Goal: Check status: Check status

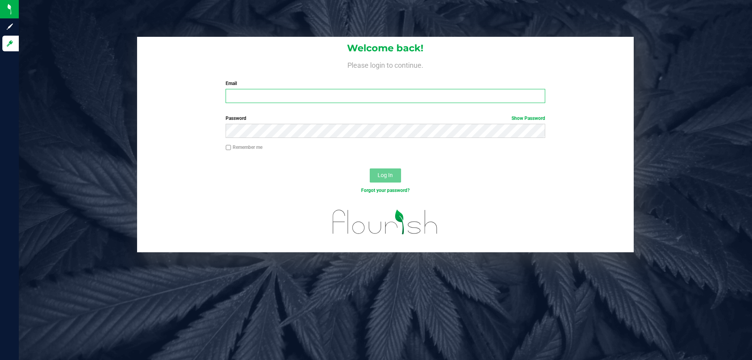
click at [363, 95] on input "Email" at bounding box center [385, 96] width 319 height 14
type input "cstutz@Liveparallel.com"
click at [370, 168] on button "Log In" at bounding box center [385, 175] width 31 height 14
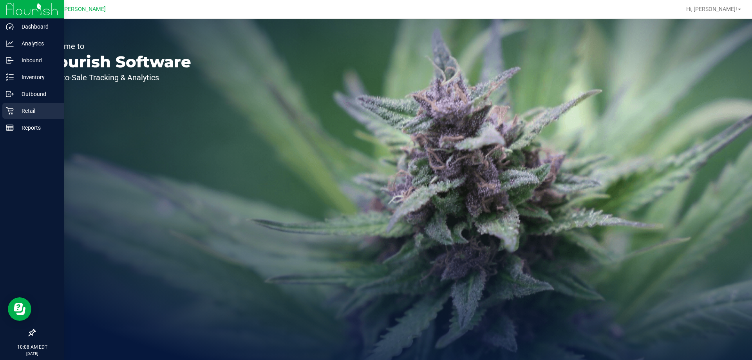
click at [11, 107] on icon at bounding box center [10, 111] width 8 height 8
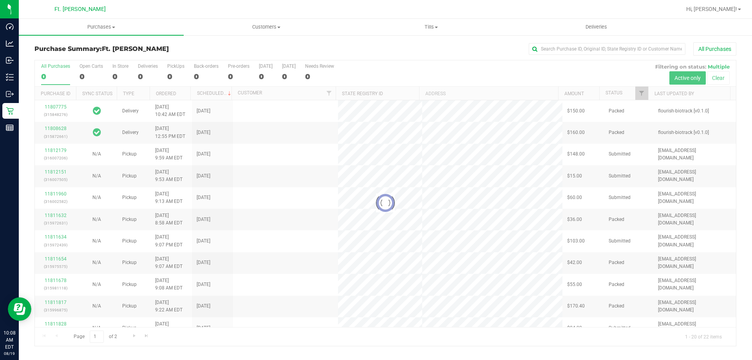
click at [111, 18] on nav "Ft. [PERSON_NAME] Hi, [PERSON_NAME]!" at bounding box center [385, 9] width 733 height 19
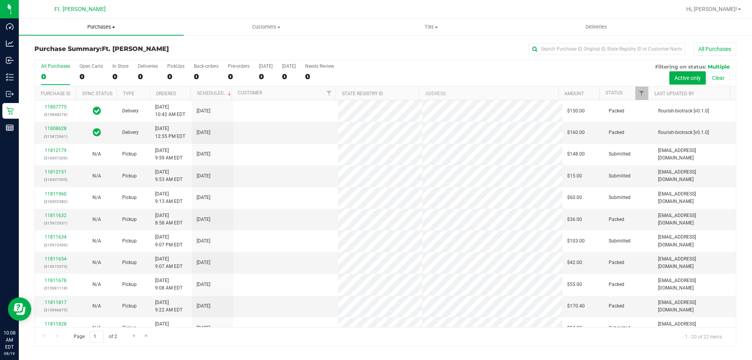
click at [110, 27] on span "Purchases" at bounding box center [101, 27] width 165 height 7
click at [96, 59] on li "Fulfillment" at bounding box center [101, 56] width 165 height 9
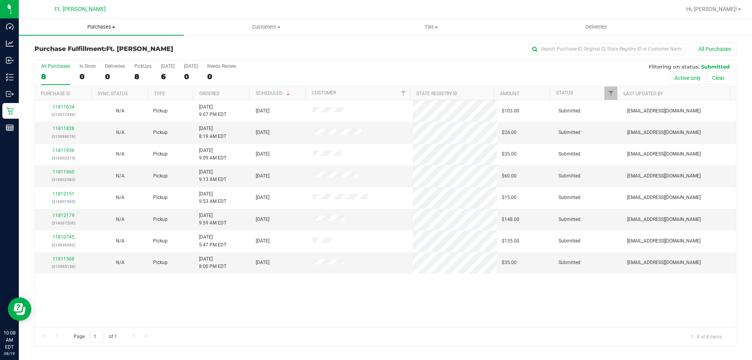
click at [111, 29] on span "Purchases" at bounding box center [101, 27] width 165 height 7
click at [108, 46] on li "Summary of purchases" at bounding box center [101, 47] width 165 height 9
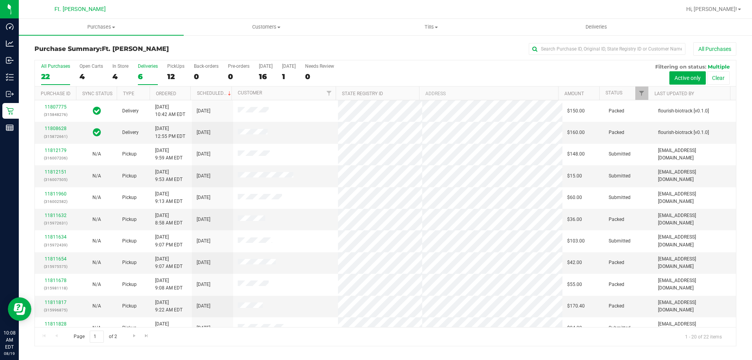
click at [141, 74] on div "6" at bounding box center [148, 76] width 20 height 9
click at [0, 0] on input "Deliveries 6" at bounding box center [0, 0] width 0 height 0
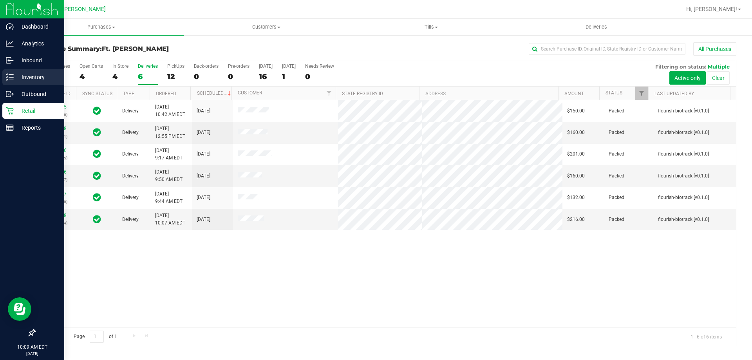
click at [14, 77] on p "Inventory" at bounding box center [37, 76] width 47 height 9
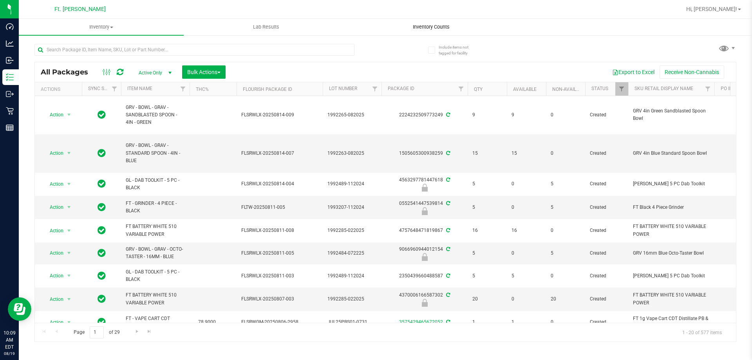
click at [423, 27] on span "Inventory Counts" at bounding box center [431, 27] width 58 height 7
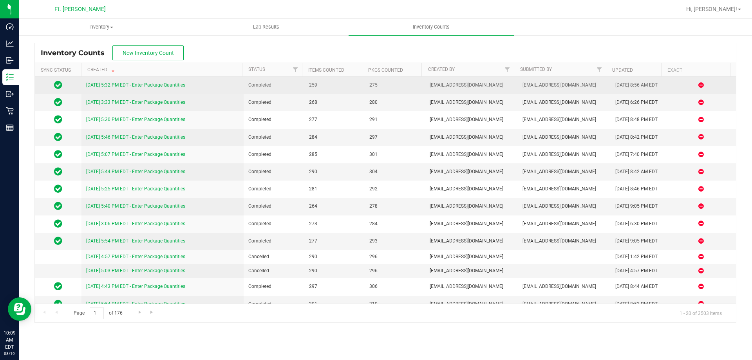
click at [156, 84] on link "[DATE] 5:32 PM EDT - Enter Package Quantities" at bounding box center [135, 84] width 99 height 5
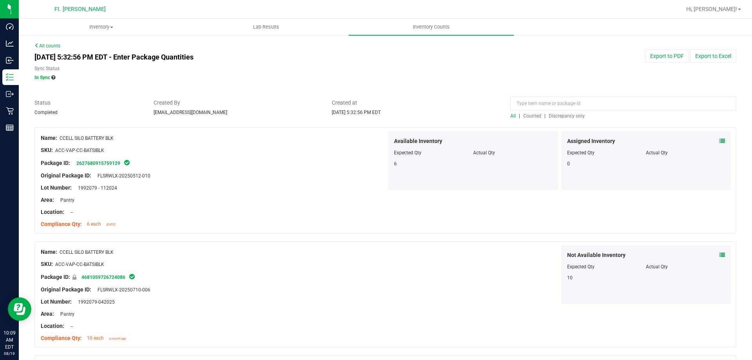
click at [567, 114] on span "Discrepancy only" at bounding box center [567, 115] width 36 height 5
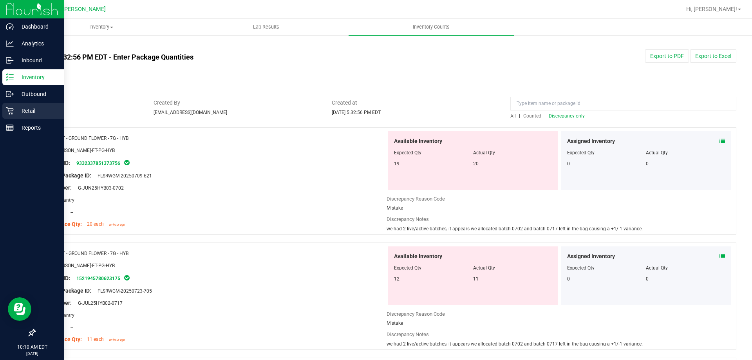
click at [15, 115] on p "Retail" at bounding box center [37, 110] width 47 height 9
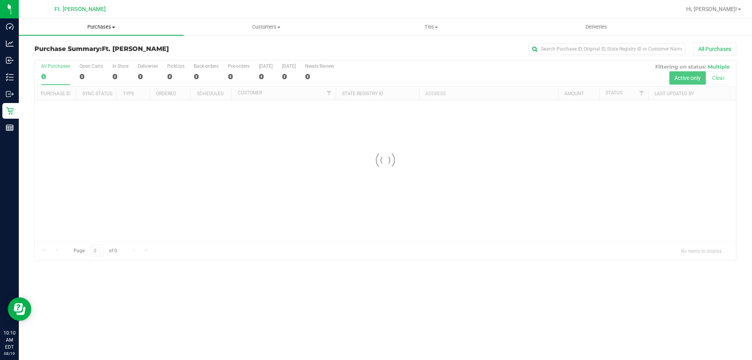
click at [146, 27] on span "Purchases" at bounding box center [101, 27] width 165 height 7
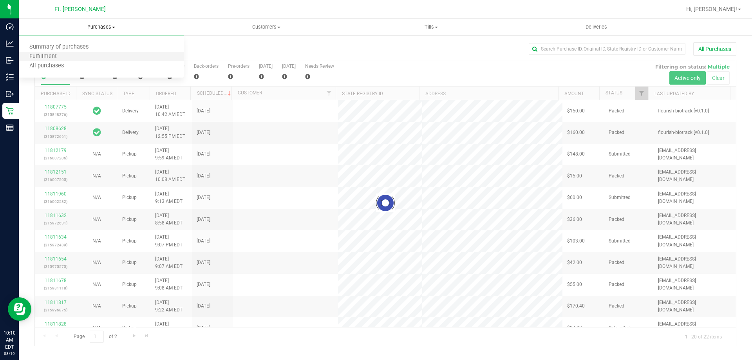
click at [127, 56] on li "Fulfillment" at bounding box center [101, 56] width 165 height 9
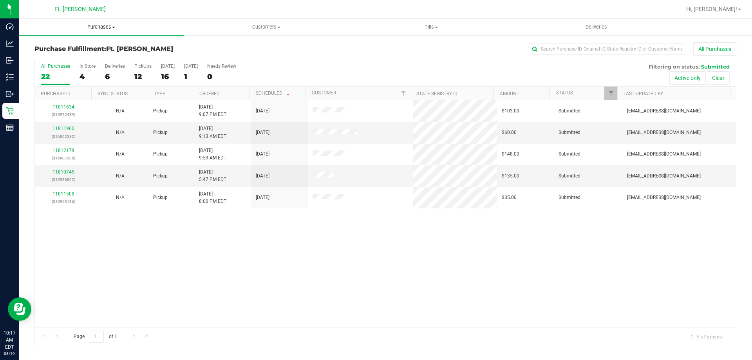
drag, startPoint x: 149, startPoint y: 26, endPoint x: 154, endPoint y: 29, distance: 5.4
click at [150, 27] on span "Purchases" at bounding box center [101, 27] width 165 height 7
click at [146, 45] on li "Summary of purchases" at bounding box center [101, 47] width 165 height 9
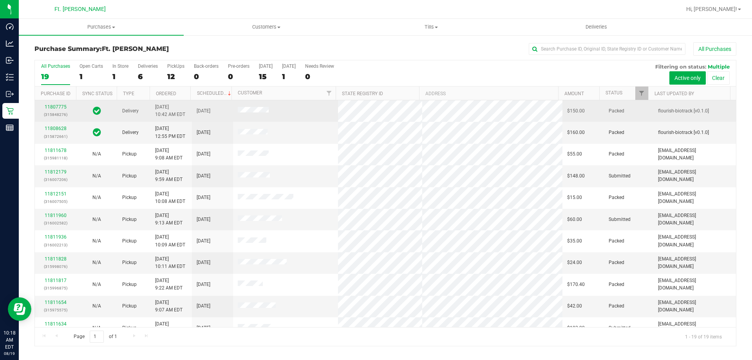
drag, startPoint x: 141, startPoint y: 67, endPoint x: 160, endPoint y: 108, distance: 44.9
click at [160, 108] on div "All Purchases 19 Open Carts 1 In Store 1 Deliveries 6 PickUps 12 Back-orders 0 …" at bounding box center [385, 203] width 702 height 286
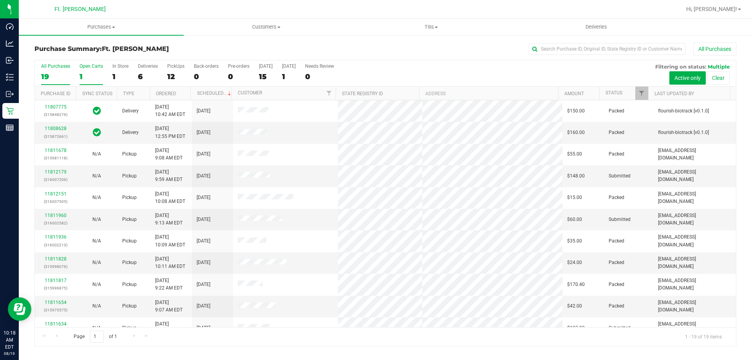
click at [97, 67] on div "Open Carts" at bounding box center [92, 65] width 24 height 5
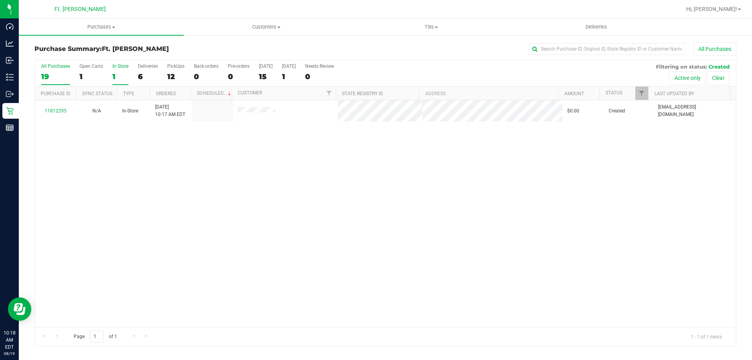
click at [115, 73] on div "1" at bounding box center [120, 76] width 16 height 9
click at [0, 0] on input "In Store 1" at bounding box center [0, 0] width 0 height 0
click at [143, 72] on div "6" at bounding box center [148, 76] width 20 height 9
click at [0, 0] on input "Deliveries 6" at bounding box center [0, 0] width 0 height 0
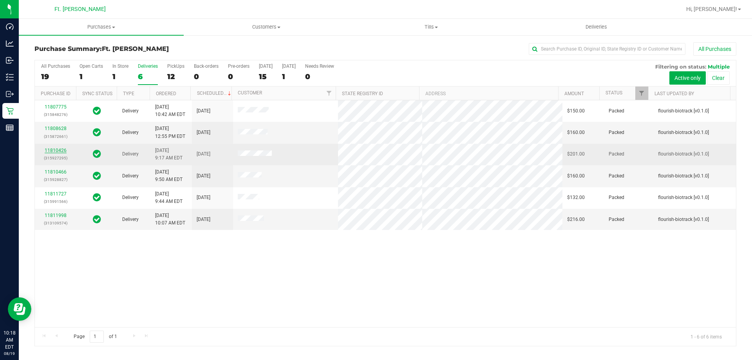
click at [54, 148] on link "11810426" at bounding box center [56, 150] width 22 height 5
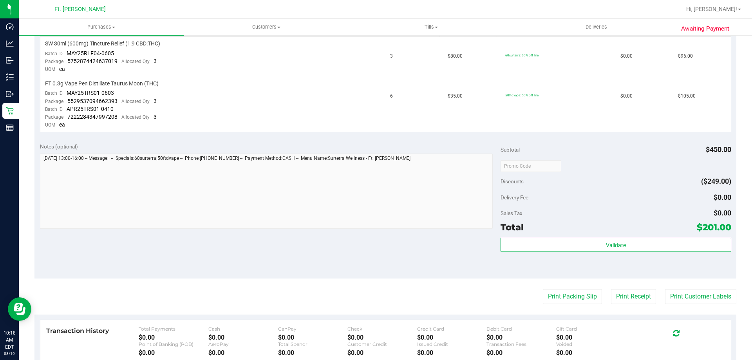
scroll to position [235, 0]
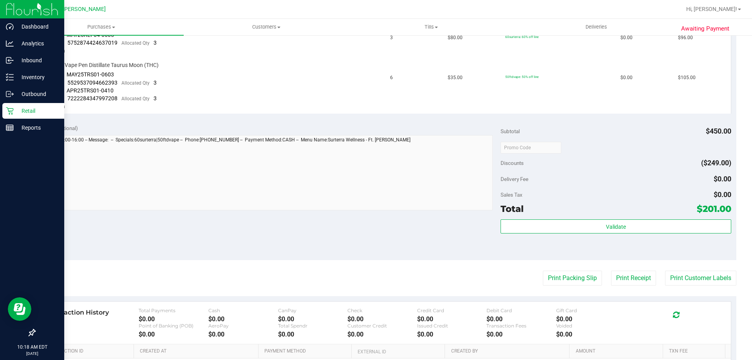
click at [28, 111] on p "Retail" at bounding box center [37, 110] width 47 height 9
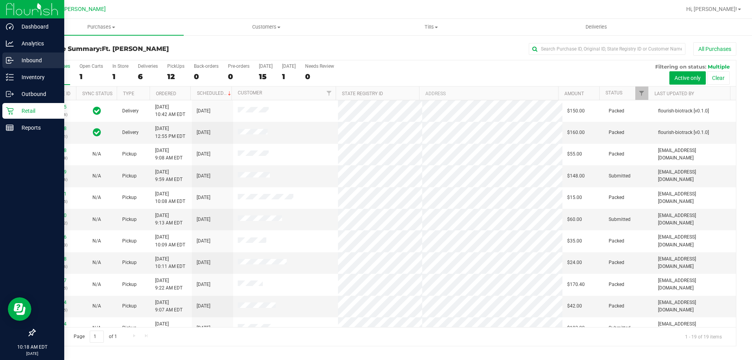
click at [9, 61] on icon at bounding box center [10, 60] width 8 height 8
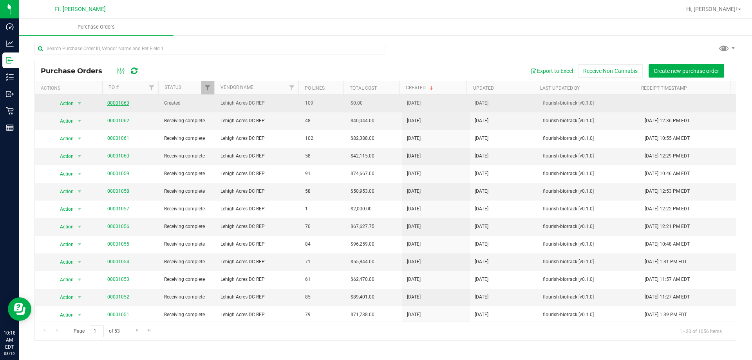
click at [121, 104] on link "00001063" at bounding box center [118, 102] width 22 height 5
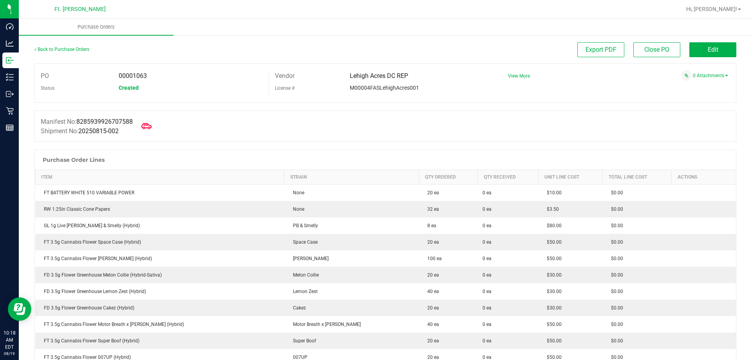
click at [152, 126] on icon at bounding box center [146, 126] width 10 height 10
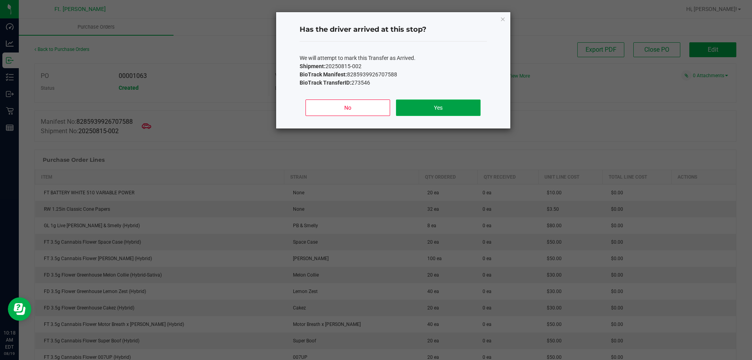
click at [439, 105] on button "Yes" at bounding box center [438, 107] width 84 height 16
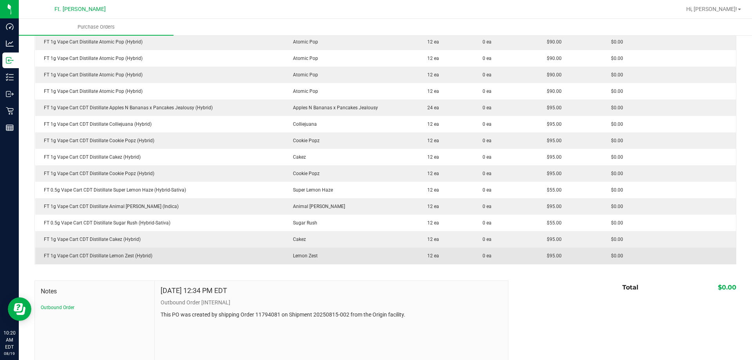
scroll to position [1723, 0]
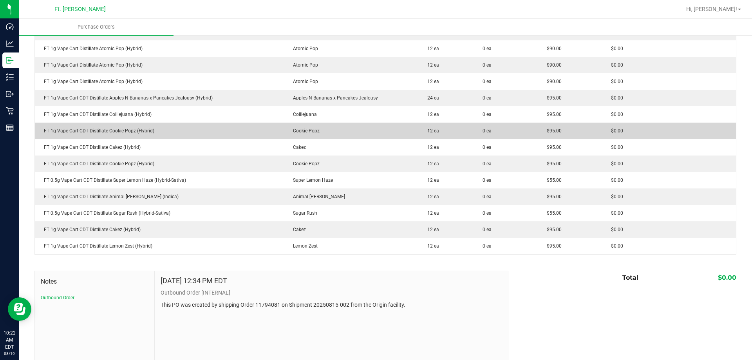
click at [78, 127] on td "FT 1g Vape Cart CDT Distillate Cookie Popz (Hybrid)" at bounding box center [159, 131] width 249 height 16
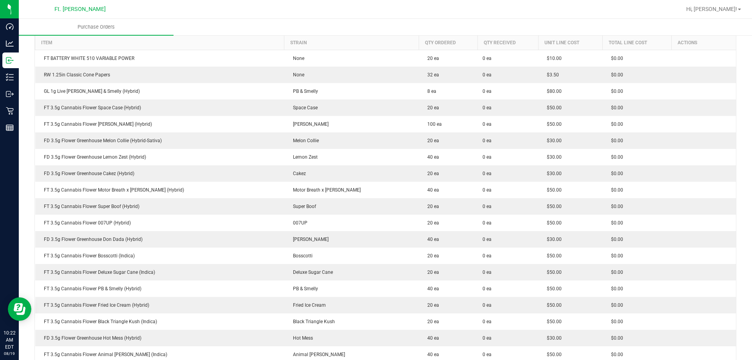
scroll to position [0, 0]
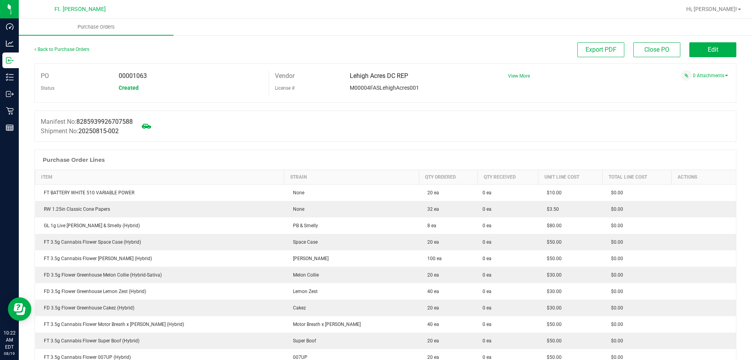
drag, startPoint x: 118, startPoint y: 36, endPoint x: 149, endPoint y: -33, distance: 74.9
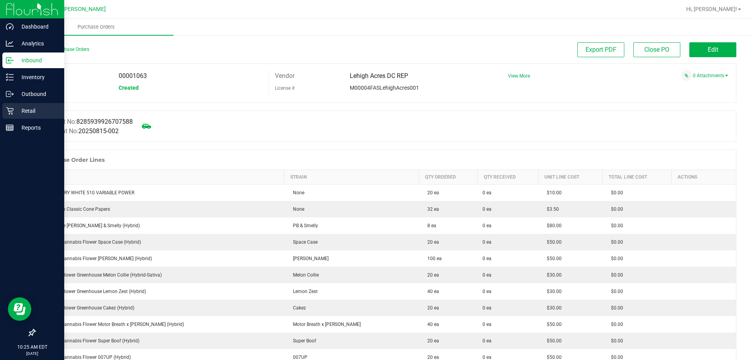
click at [10, 110] on icon at bounding box center [10, 111] width 8 height 8
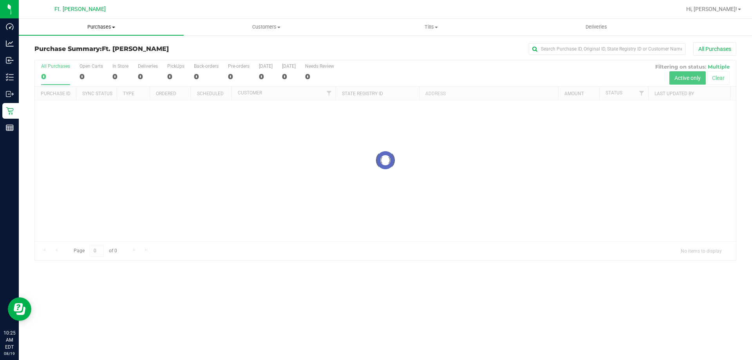
click at [100, 31] on uib-tab-heading "Purchases Summary of purchases Fulfillment All purchases" at bounding box center [101, 27] width 165 height 16
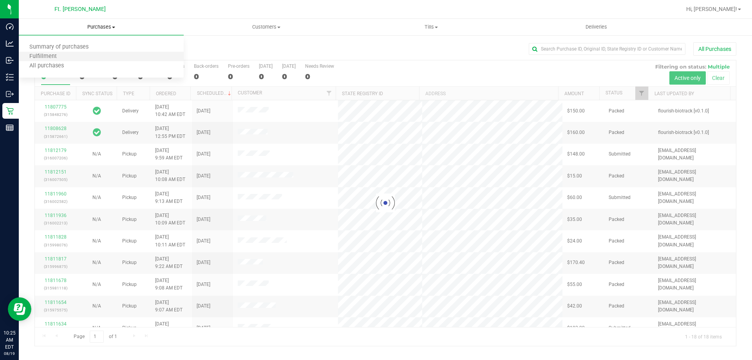
click at [111, 57] on li "Fulfillment" at bounding box center [101, 56] width 165 height 9
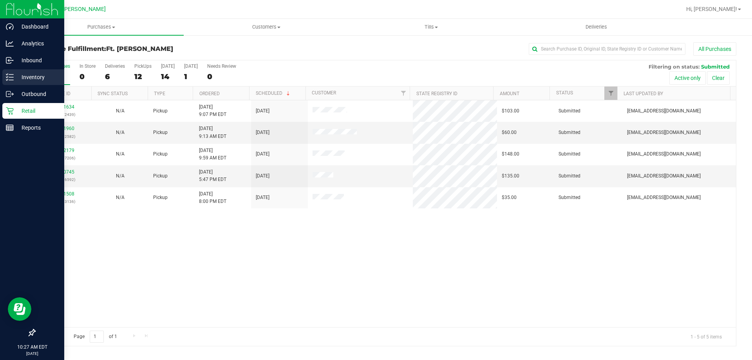
click at [10, 71] on div "Inventory" at bounding box center [33, 77] width 62 height 16
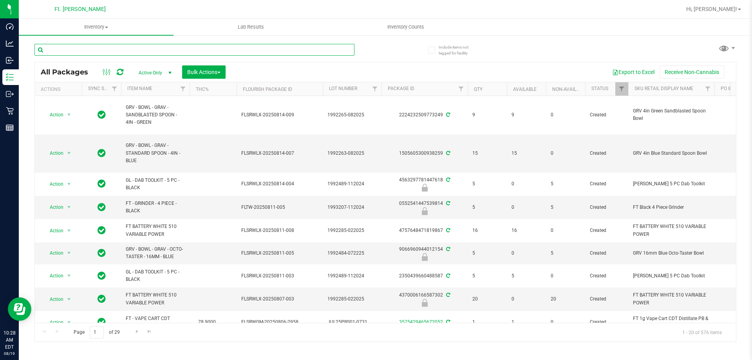
click at [100, 48] on input "text" at bounding box center [194, 50] width 320 height 12
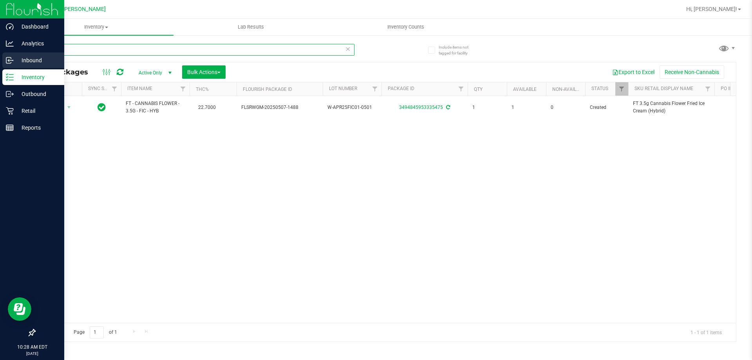
type input "fic"
click at [23, 58] on p "Inbound" at bounding box center [37, 60] width 47 height 9
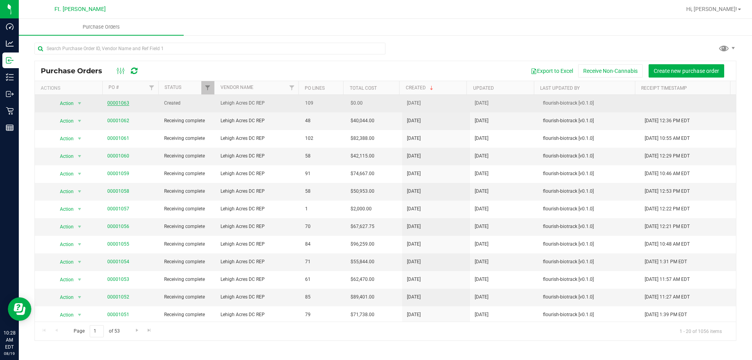
click at [118, 105] on link "00001063" at bounding box center [118, 102] width 22 height 5
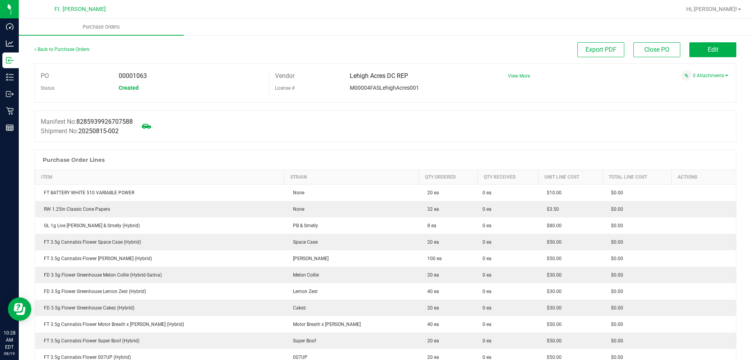
scroll to position [250, 0]
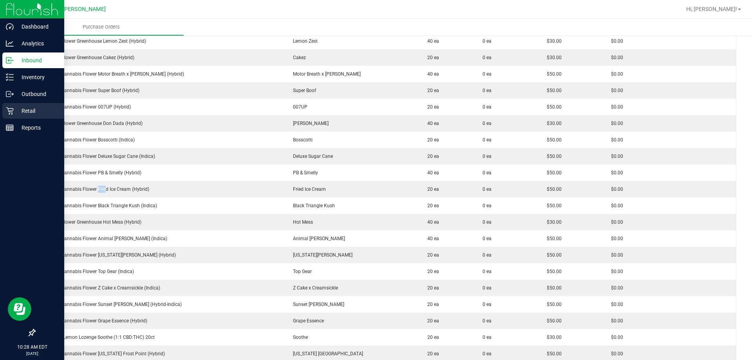
click at [27, 115] on p "Retail" at bounding box center [37, 110] width 47 height 9
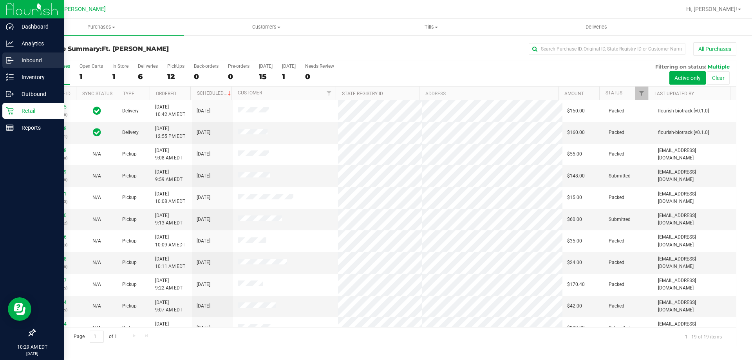
click at [47, 58] on p "Inbound" at bounding box center [37, 60] width 47 height 9
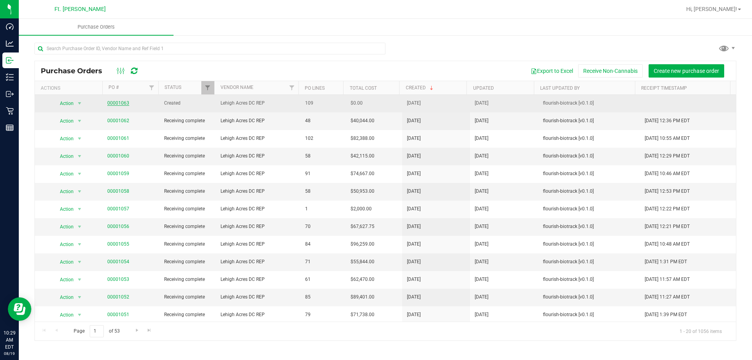
click at [125, 101] on link "00001063" at bounding box center [118, 102] width 22 height 5
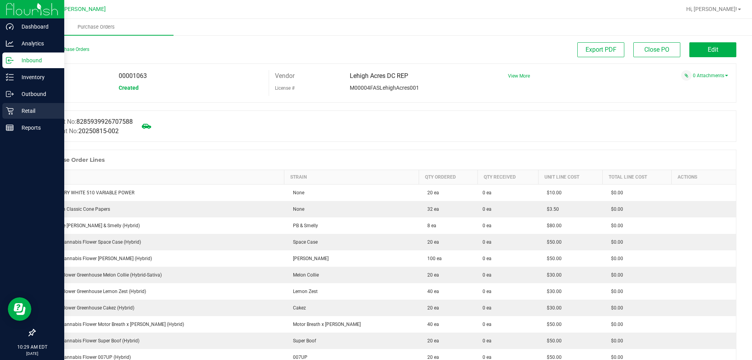
click at [27, 116] on div "Retail" at bounding box center [33, 111] width 62 height 16
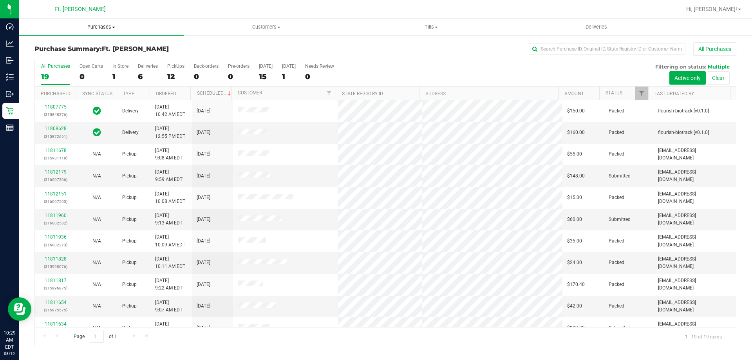
click at [107, 25] on span "Purchases" at bounding box center [101, 27] width 165 height 7
click at [97, 55] on li "Fulfillment" at bounding box center [101, 56] width 165 height 9
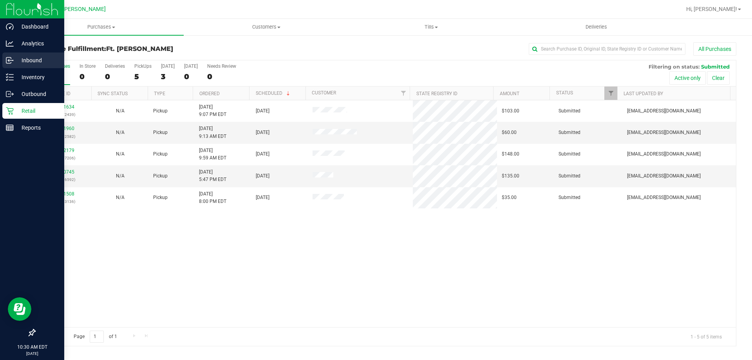
click at [13, 58] on icon at bounding box center [10, 60] width 8 height 8
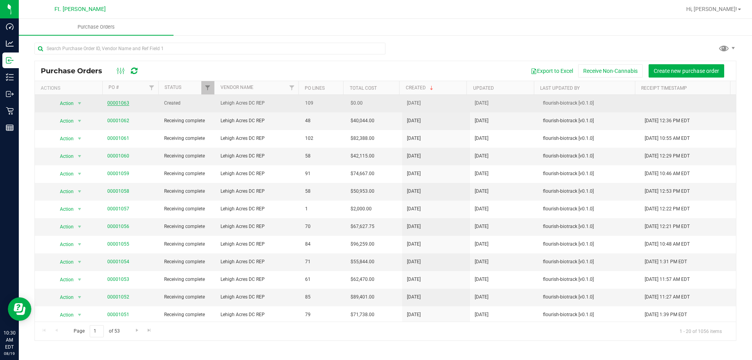
click at [116, 101] on link "00001063" at bounding box center [118, 102] width 22 height 5
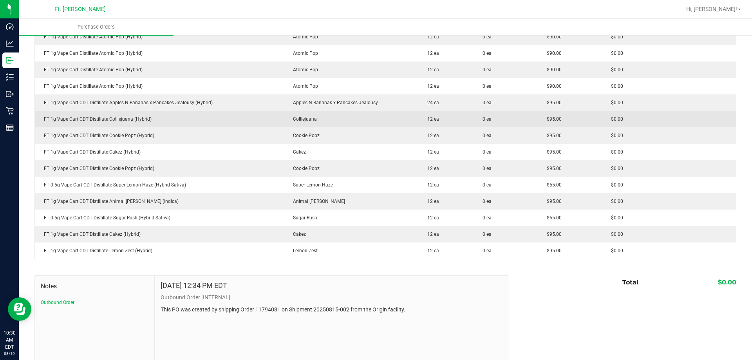
scroll to position [1748, 0]
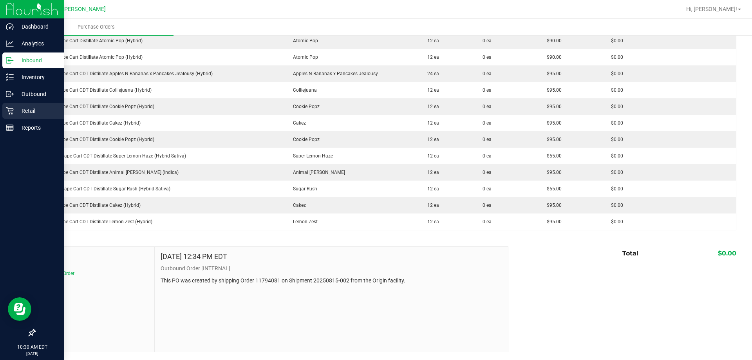
click at [24, 112] on p "Retail" at bounding box center [37, 110] width 47 height 9
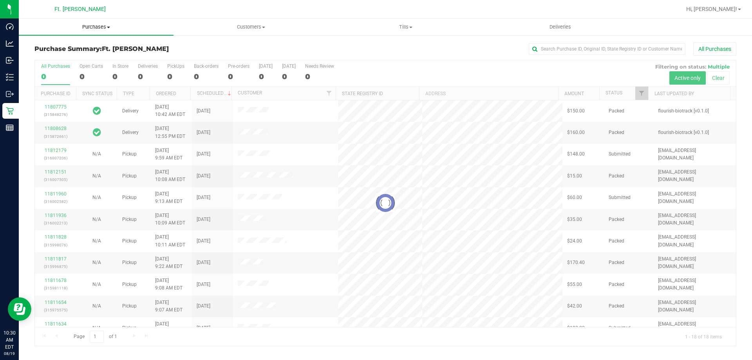
click at [116, 28] on span "Purchases" at bounding box center [96, 27] width 155 height 7
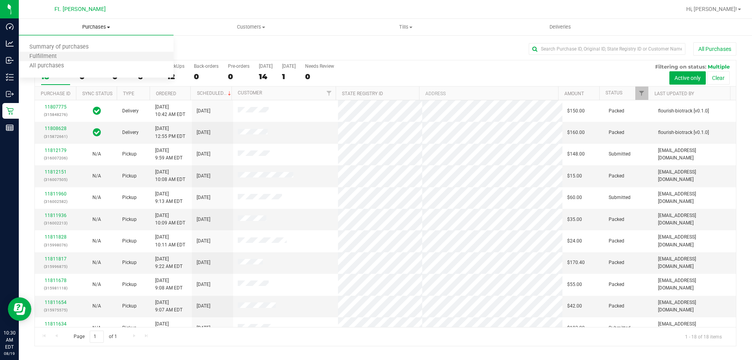
click at [80, 56] on li "Fulfillment" at bounding box center [96, 56] width 155 height 9
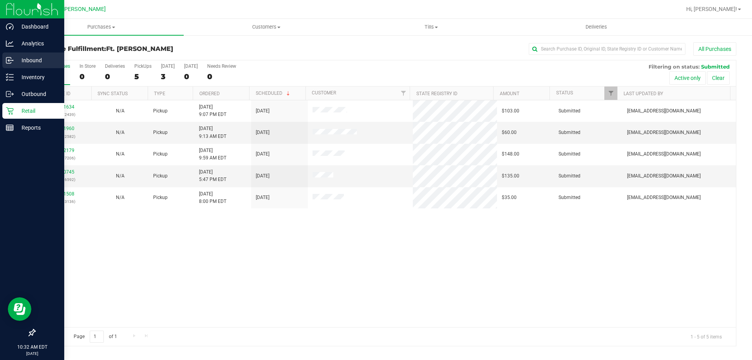
click at [11, 58] on icon at bounding box center [8, 61] width 5 height 6
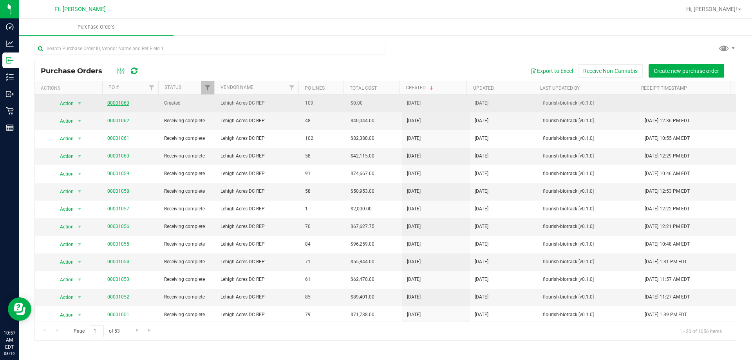
click at [117, 104] on link "00001063" at bounding box center [118, 102] width 22 height 5
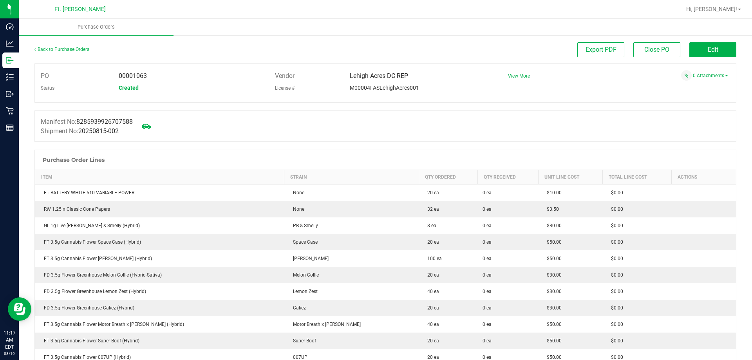
drag, startPoint x: 293, startPoint y: -27, endPoint x: 283, endPoint y: -45, distance: 20.7
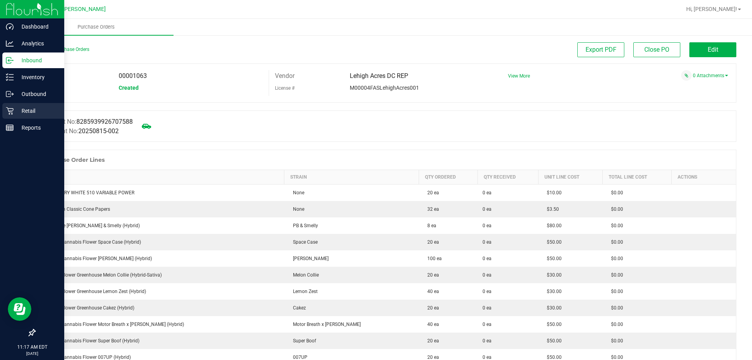
click at [21, 113] on p "Retail" at bounding box center [37, 110] width 47 height 9
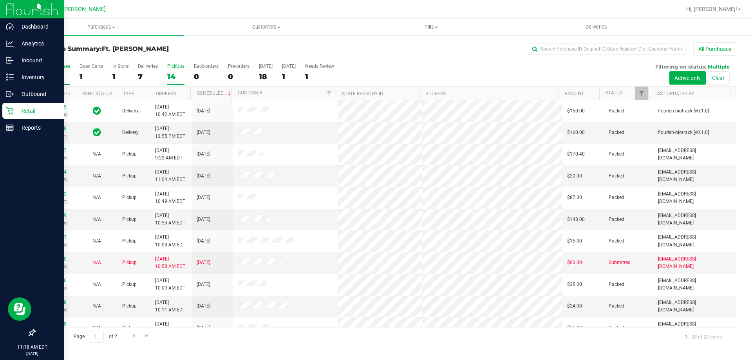
click at [174, 70] on label "PickUps 14" at bounding box center [175, 74] width 17 height 22
click at [0, 0] on input "PickUps 14" at bounding box center [0, 0] width 0 height 0
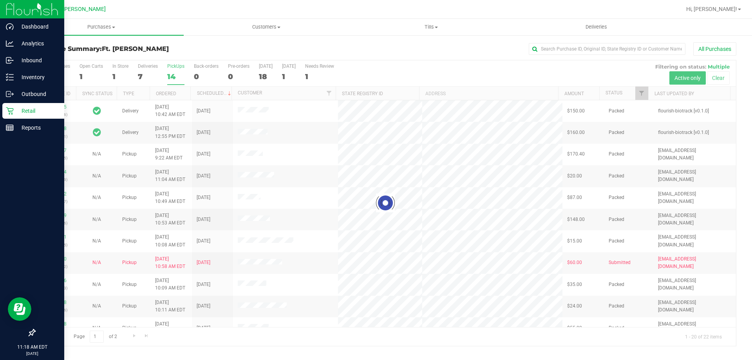
click at [186, 49] on h3 "Purchase Summary: Ft. [PERSON_NAME]" at bounding box center [151, 48] width 234 height 7
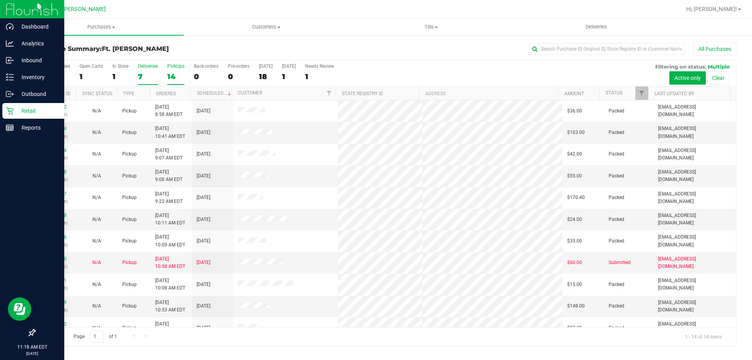
click at [152, 82] on label "Deliveries 7" at bounding box center [148, 74] width 20 height 22
click at [0, 0] on input "Deliveries 7" at bounding box center [0, 0] width 0 height 0
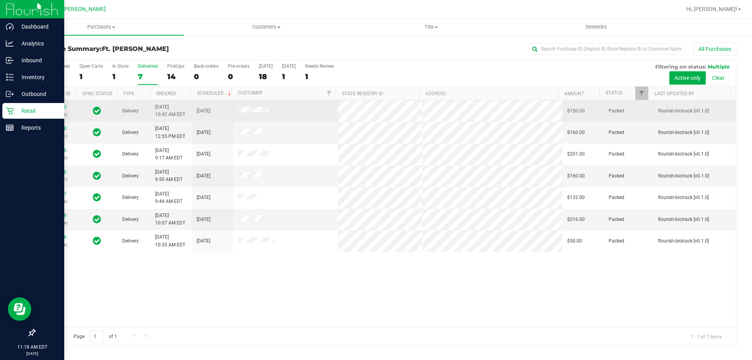
click at [288, 110] on td at bounding box center [285, 111] width 105 height 22
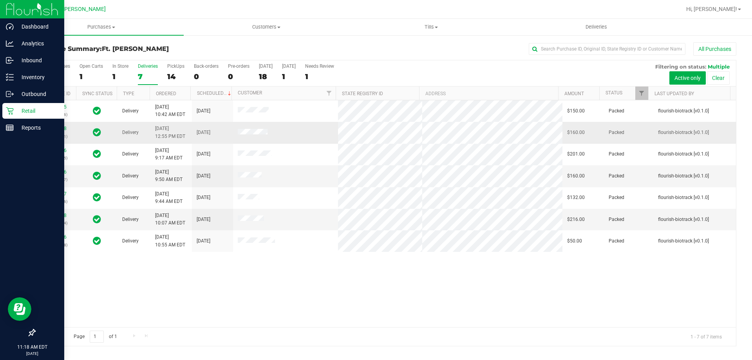
click at [293, 135] on td at bounding box center [285, 133] width 105 height 22
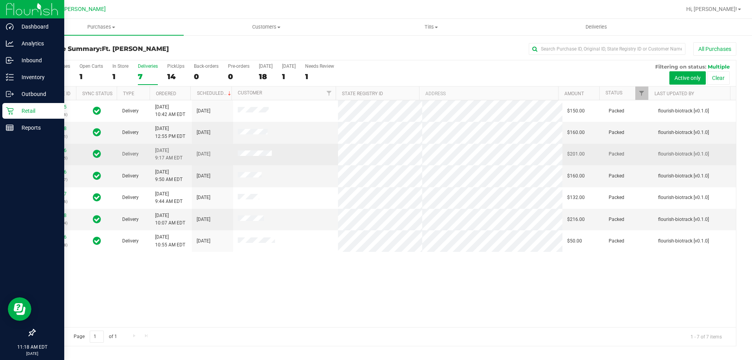
click at [296, 157] on td at bounding box center [285, 155] width 105 height 22
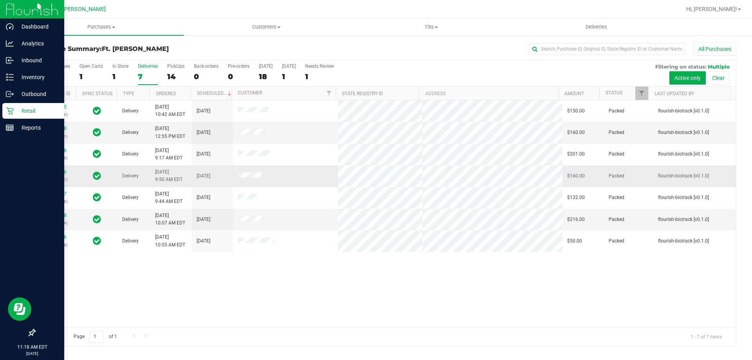
click at [296, 177] on td at bounding box center [285, 176] width 105 height 22
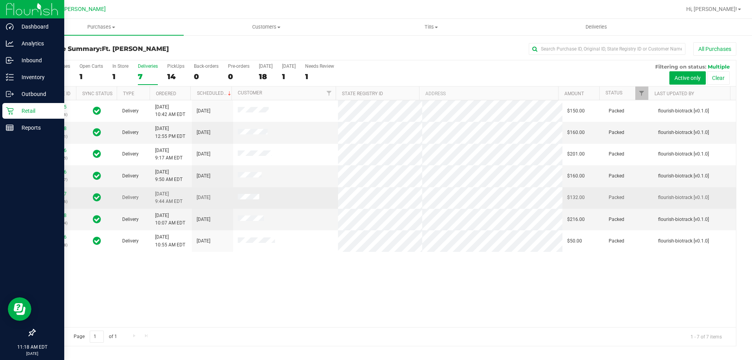
click at [295, 192] on td at bounding box center [285, 198] width 105 height 22
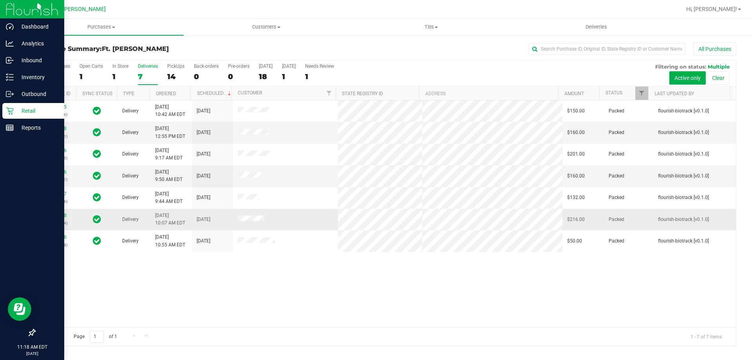
click at [296, 217] on td at bounding box center [285, 220] width 105 height 22
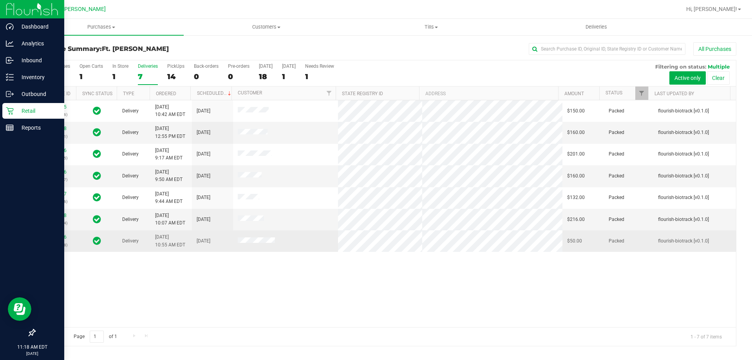
click at [296, 231] on td at bounding box center [285, 240] width 105 height 21
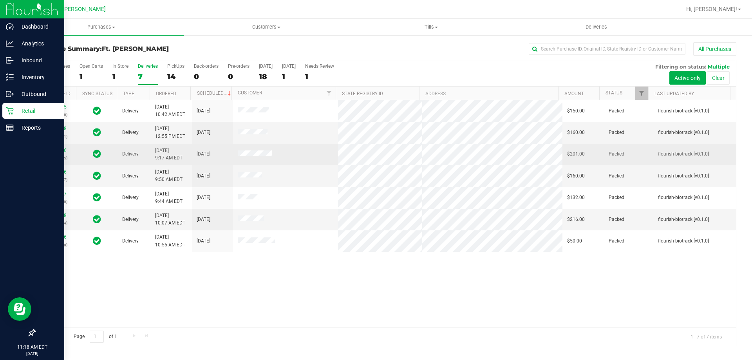
click at [215, 159] on td "[DATE]" at bounding box center [212, 155] width 41 height 22
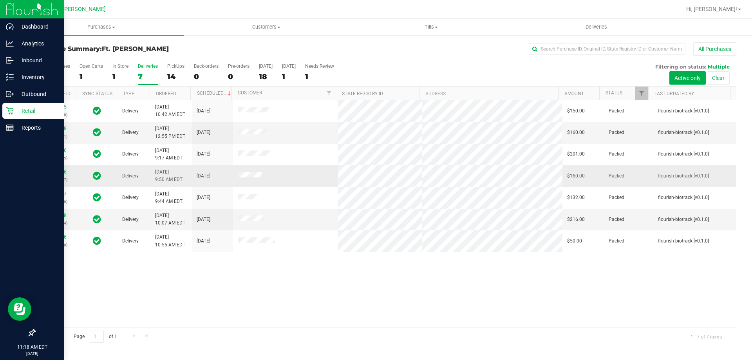
click at [217, 172] on td "[DATE]" at bounding box center [212, 176] width 41 height 22
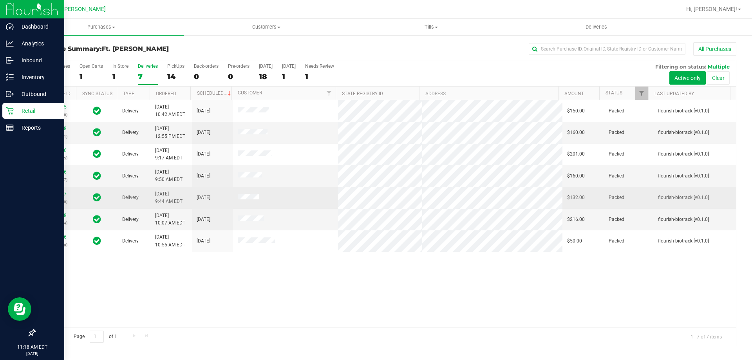
click at [220, 195] on td "[DATE]" at bounding box center [212, 198] width 41 height 22
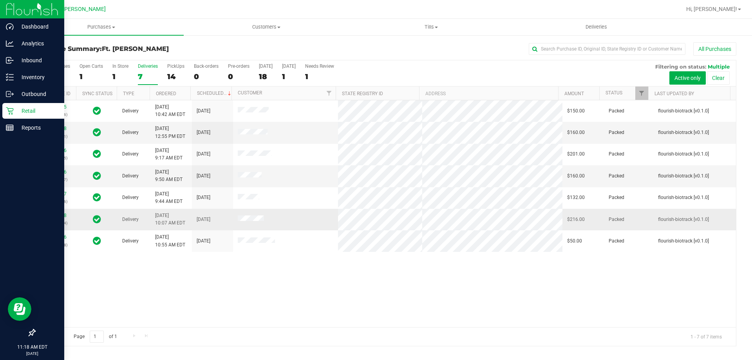
click at [219, 228] on td "[DATE]" at bounding box center [212, 220] width 41 height 22
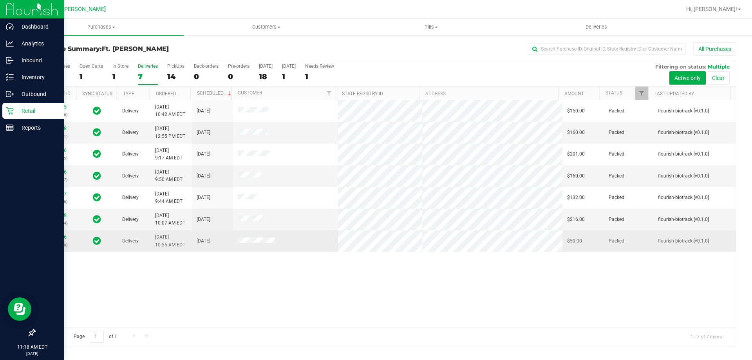
click at [219, 244] on td "[DATE]" at bounding box center [212, 240] width 41 height 21
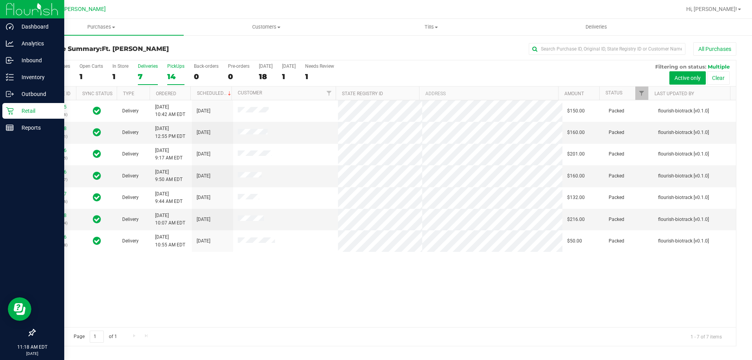
click at [174, 71] on label "PickUps 14" at bounding box center [175, 74] width 17 height 22
click at [0, 0] on input "PickUps 14" at bounding box center [0, 0] width 0 height 0
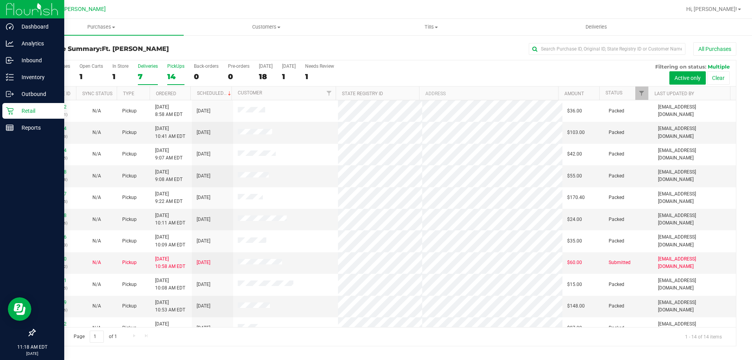
click at [145, 74] on div "7" at bounding box center [148, 76] width 20 height 9
click at [0, 0] on input "Deliveries 7" at bounding box center [0, 0] width 0 height 0
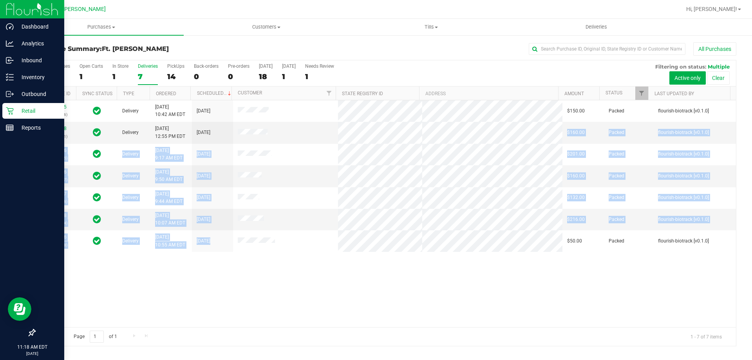
click at [353, 126] on tbody "11807775 (315848276) Delivery [DATE] 10:42 AM EDT 8/23/2025 $150.00 Packed flou…" at bounding box center [385, 176] width 701 height 152
